Goal: Task Accomplishment & Management: Use online tool/utility

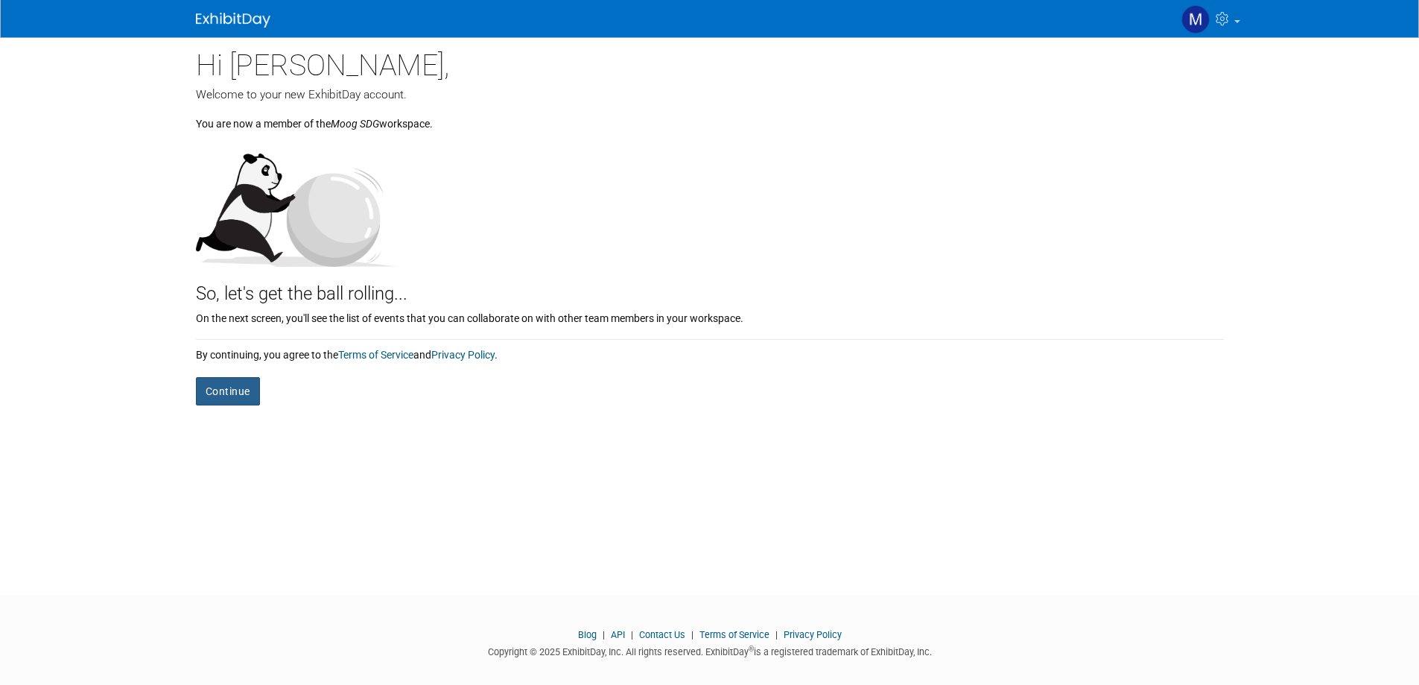
click at [216, 385] on button "Continue" at bounding box center [228, 391] width 64 height 28
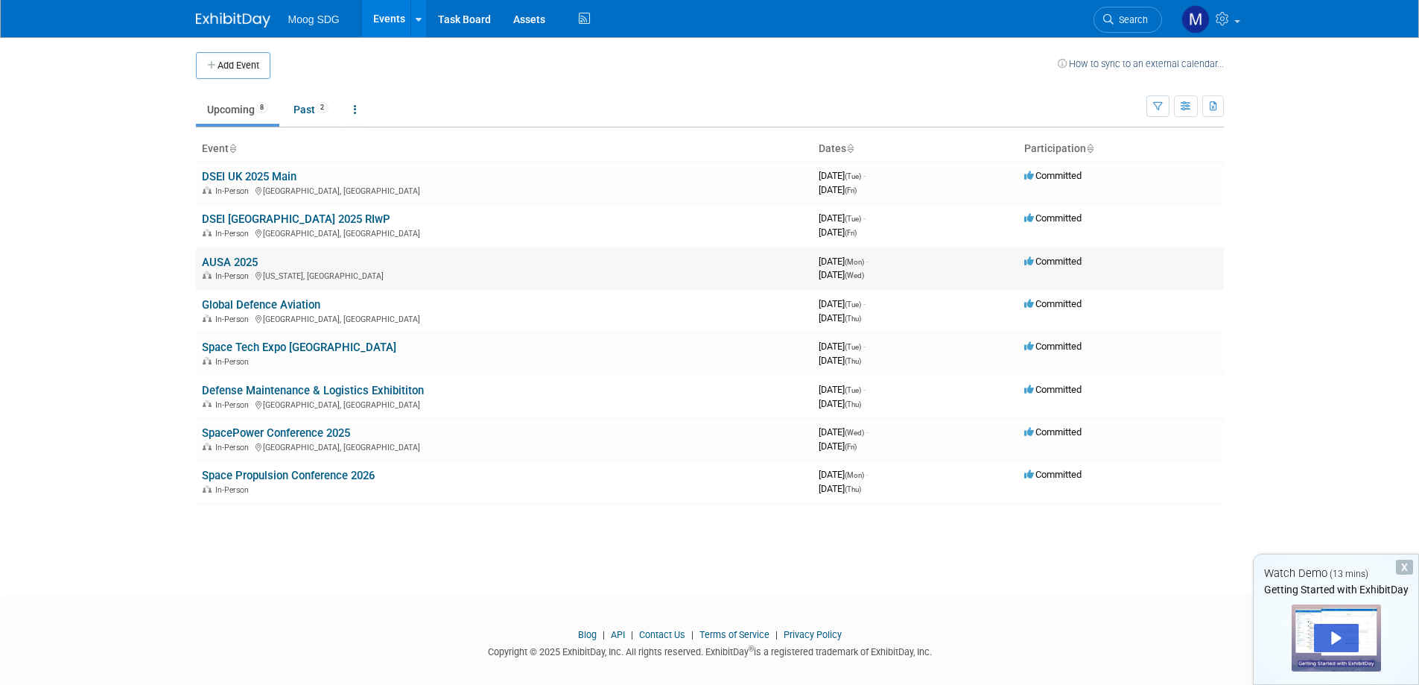
click at [216, 260] on link "AUSA 2025" at bounding box center [230, 262] width 56 height 13
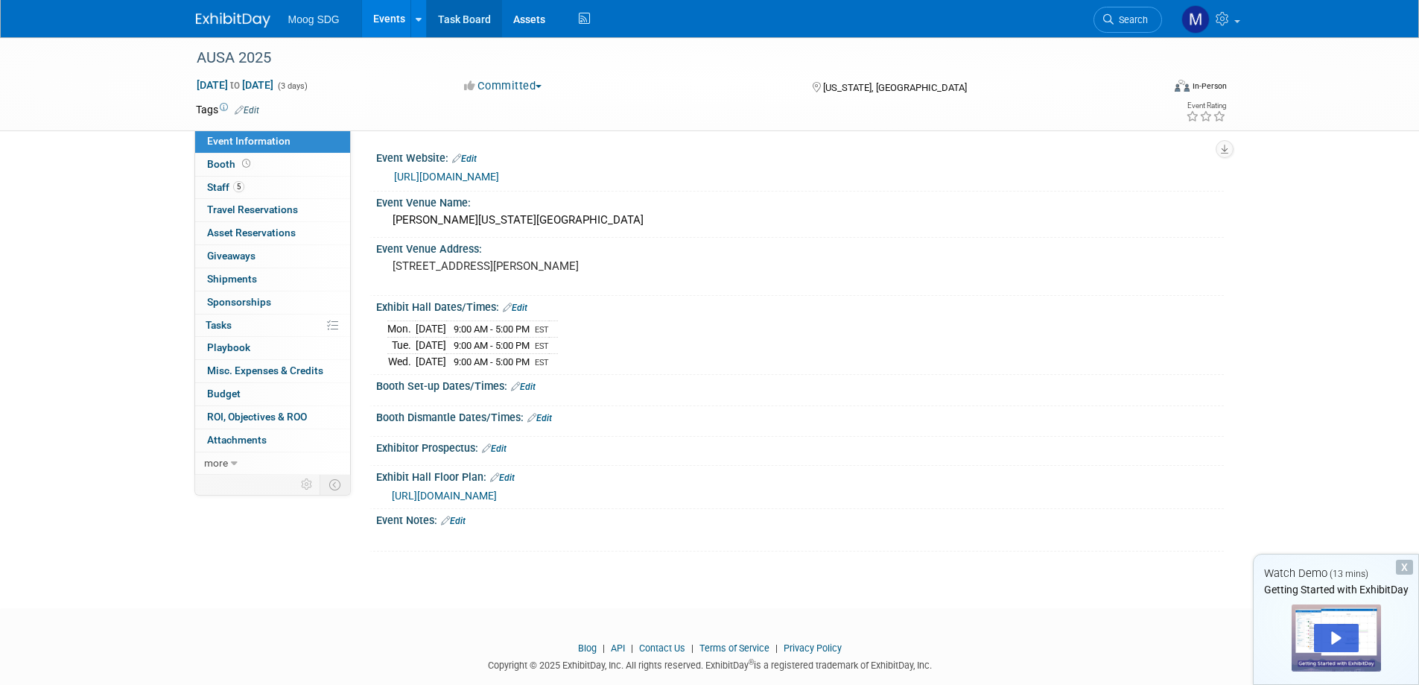
click at [491, 16] on link "Task Board" at bounding box center [464, 18] width 75 height 37
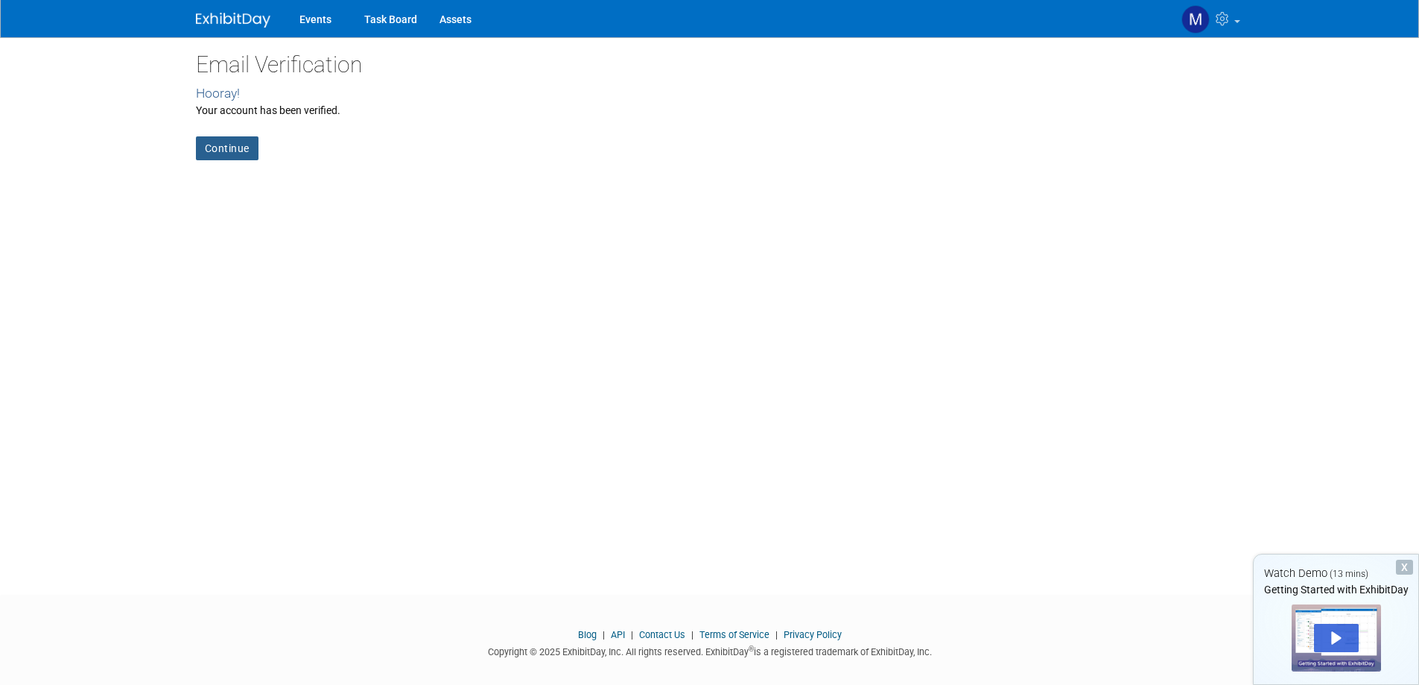
click at [224, 148] on link "Continue" at bounding box center [227, 148] width 63 height 24
